Goal: Check status: Check status

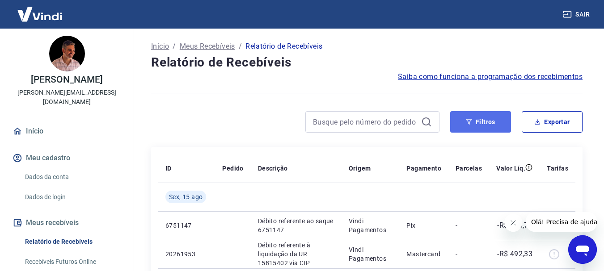
click at [489, 122] on button "Filtros" at bounding box center [480, 121] width 61 height 21
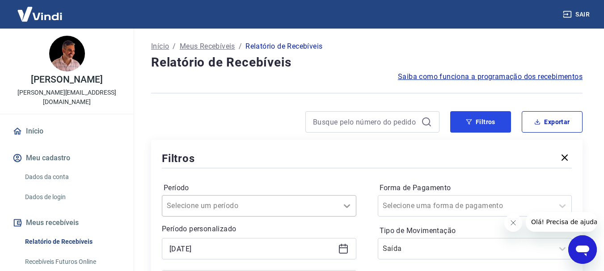
scroll to position [45, 0]
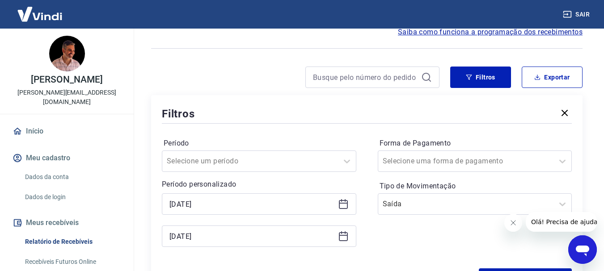
click at [341, 205] on icon at bounding box center [343, 204] width 11 height 11
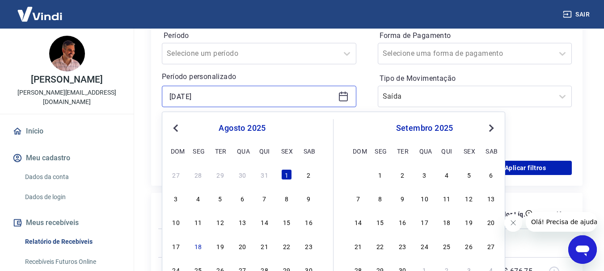
scroll to position [179, 0]
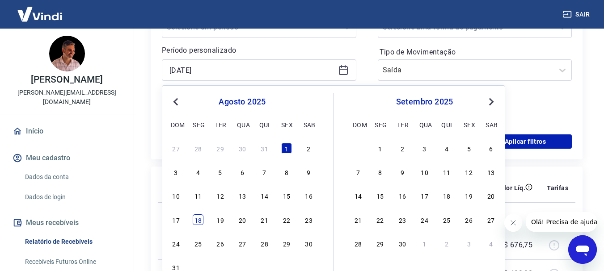
click at [196, 219] on div "18" at bounding box center [198, 219] width 11 height 11
type input "[DATE]"
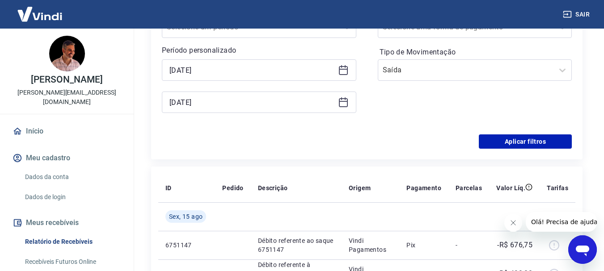
click at [343, 103] on icon at bounding box center [343, 102] width 11 height 11
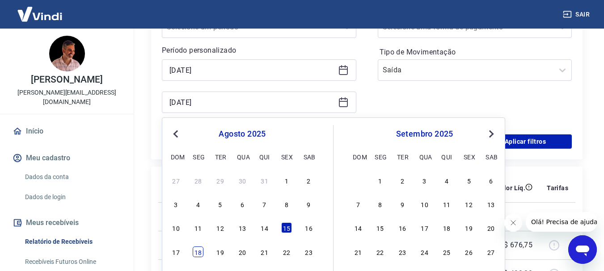
click at [198, 252] on div "18" at bounding box center [198, 252] width 11 height 11
type input "[DATE]"
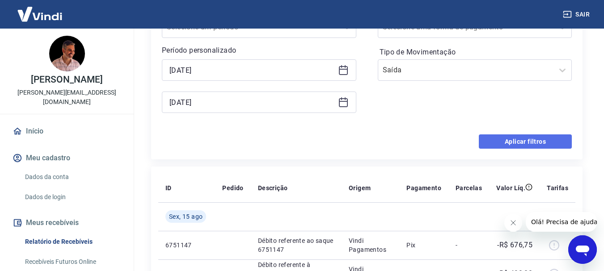
click at [538, 139] on button "Aplicar filtros" at bounding box center [525, 142] width 93 height 14
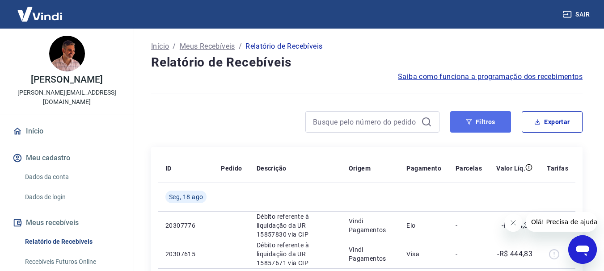
click at [490, 120] on button "Filtros" at bounding box center [480, 121] width 61 height 21
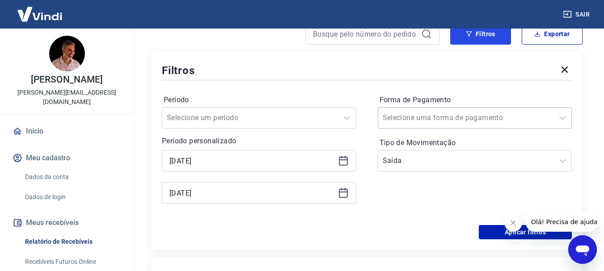
scroll to position [134, 0]
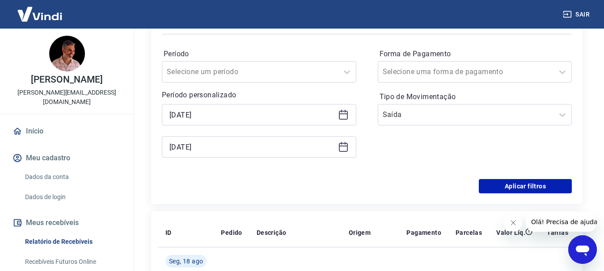
click at [346, 113] on icon at bounding box center [343, 114] width 11 height 11
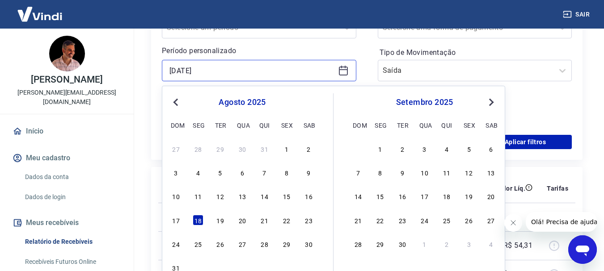
scroll to position [179, 0]
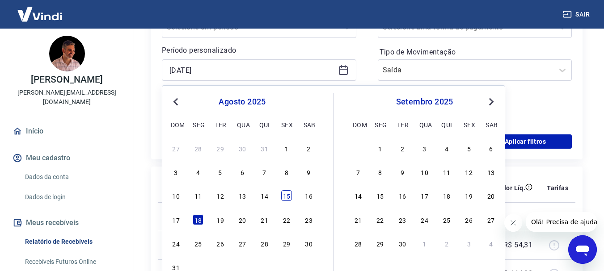
click at [284, 195] on div "15" at bounding box center [286, 195] width 11 height 11
type input "[DATE]"
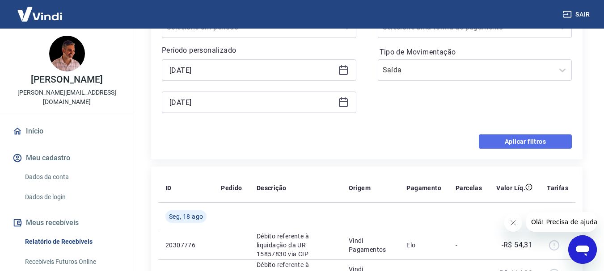
click at [526, 140] on button "Aplicar filtros" at bounding box center [525, 142] width 93 height 14
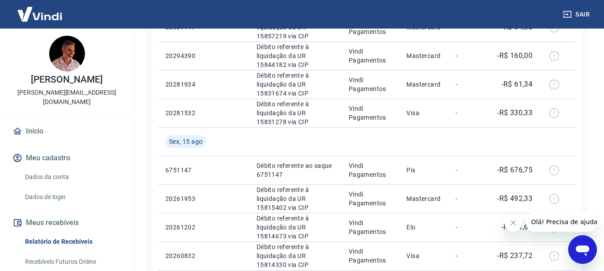
scroll to position [268, 0]
